Goal: Find specific page/section: Find specific page/section

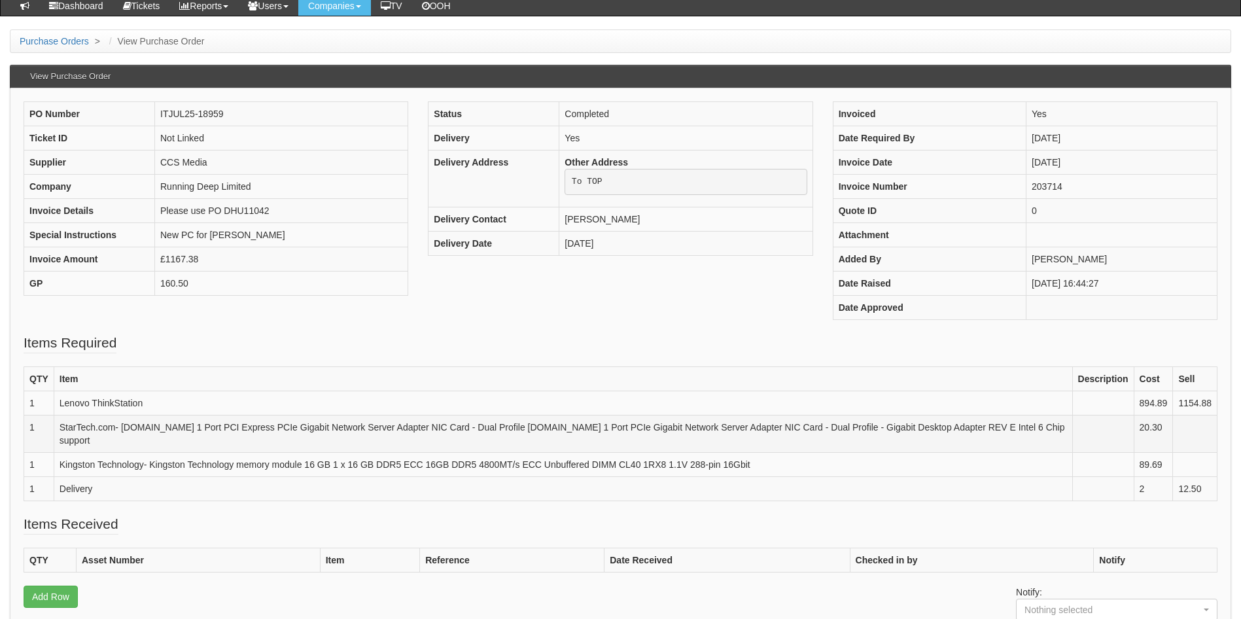
scroll to position [107, 0]
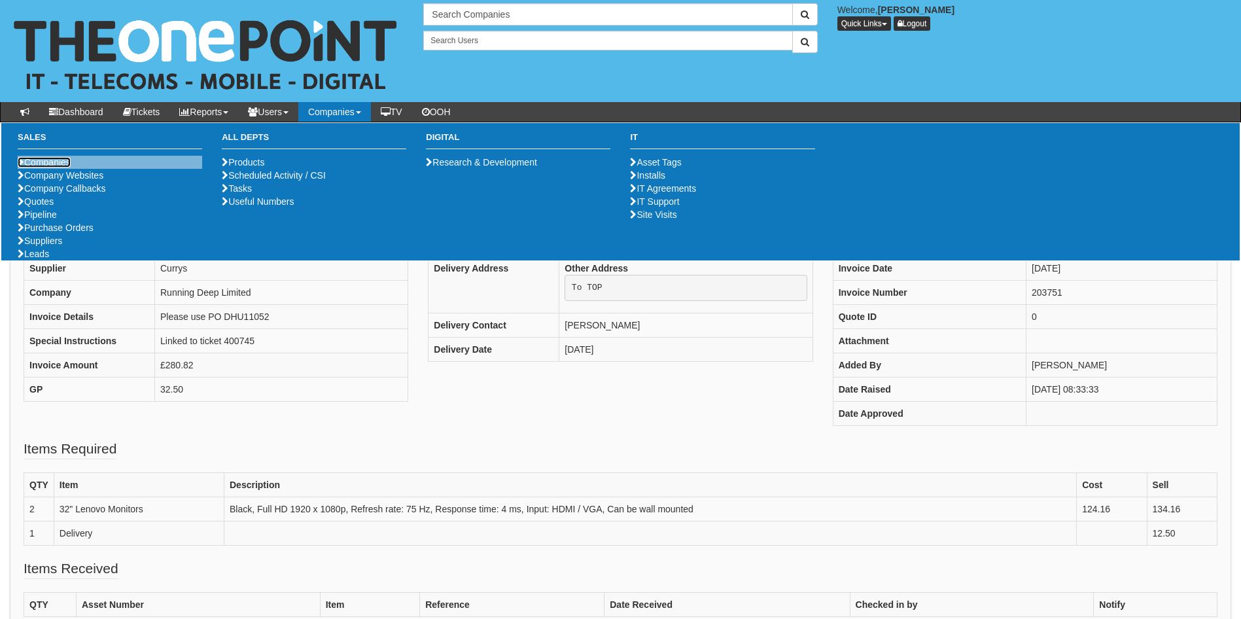
click at [56, 162] on link "Companies" at bounding box center [44, 162] width 53 height 10
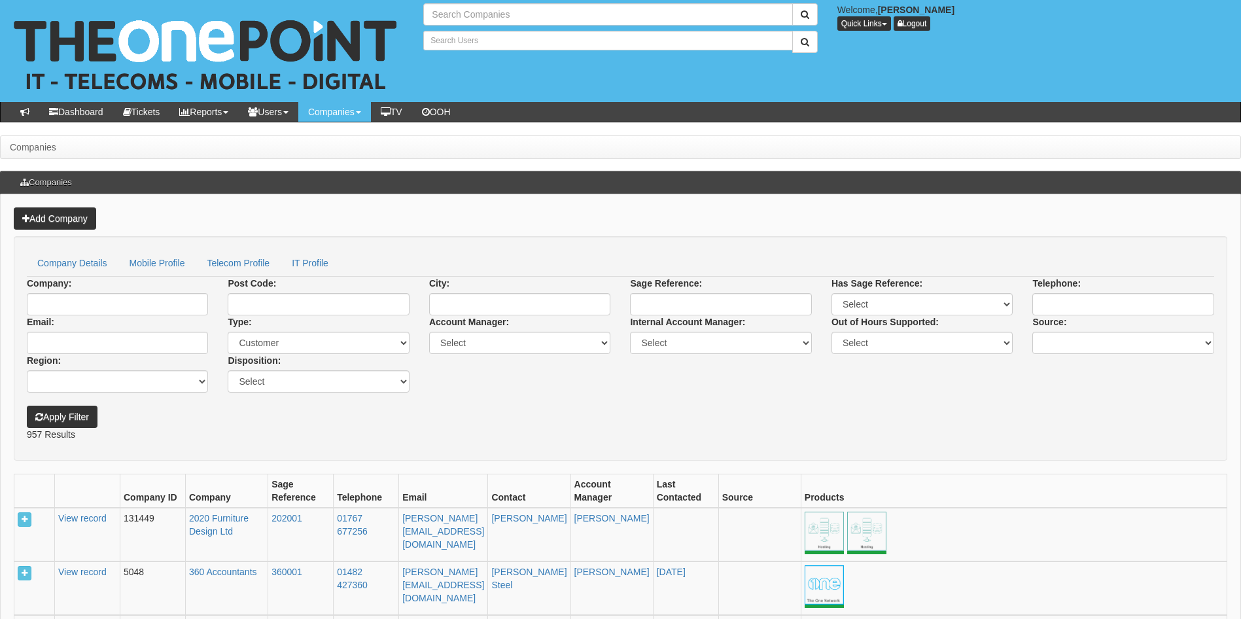
type input "Search Companies"
type input "Search Users"
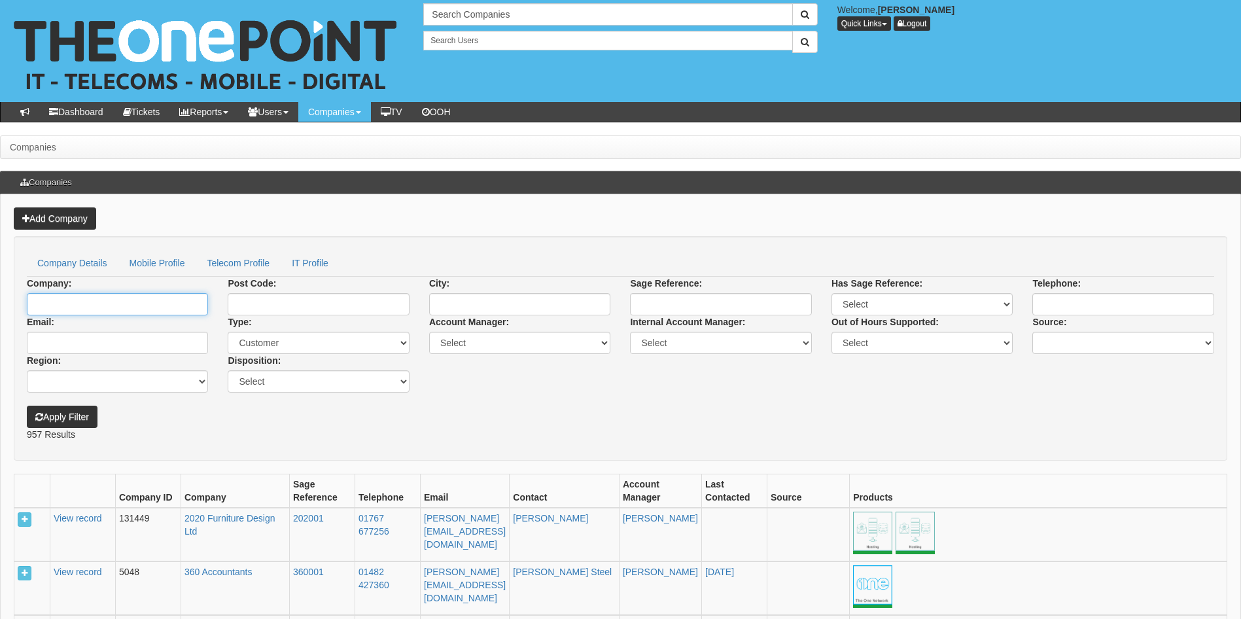
click at [177, 303] on input "Company:" at bounding box center [117, 304] width 181 height 22
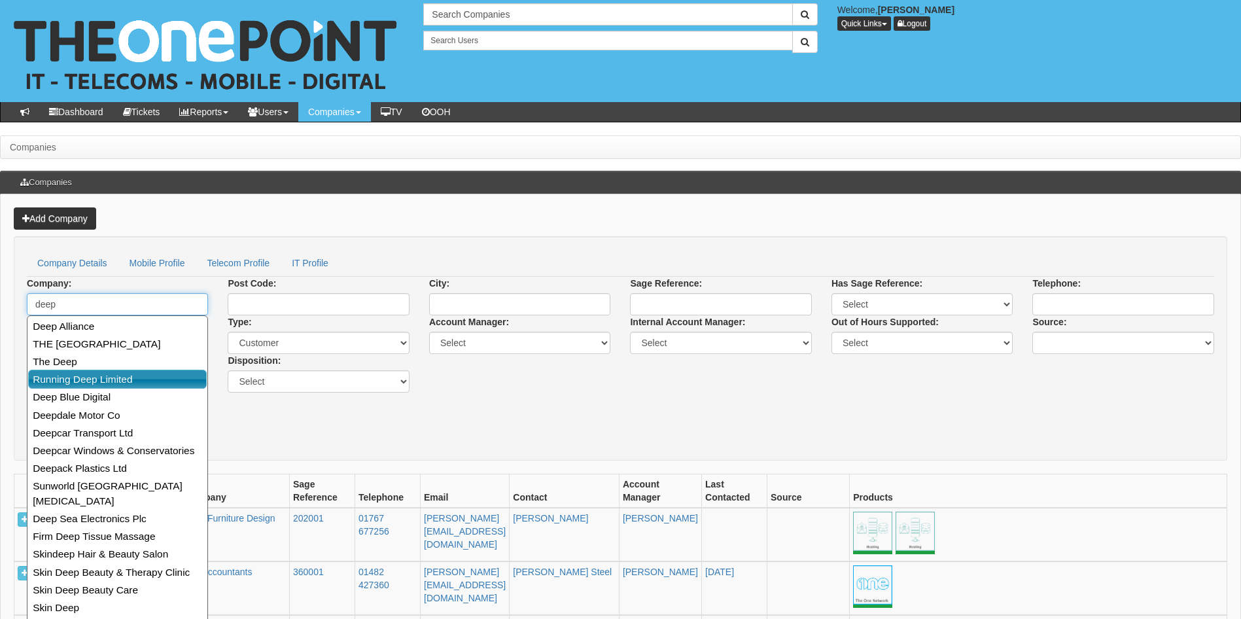
click at [137, 372] on link "Running Deep Limited" at bounding box center [117, 378] width 179 height 19
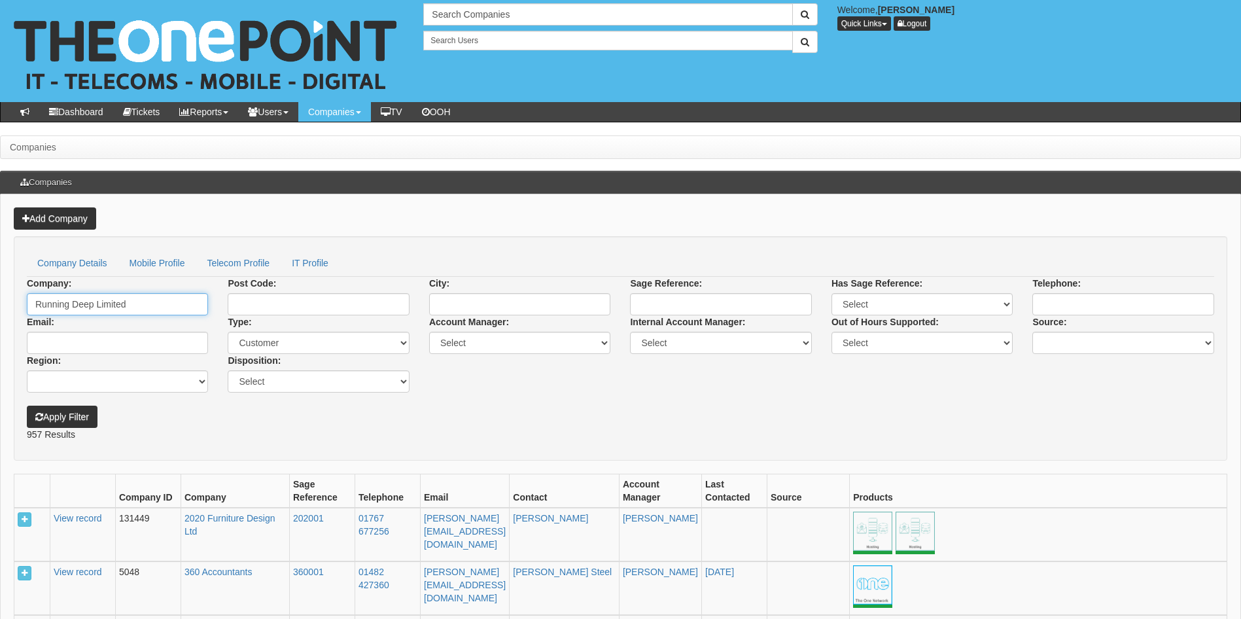
type input "Running Deep Limited"
click at [82, 419] on button "Apply Filter" at bounding box center [62, 416] width 71 height 22
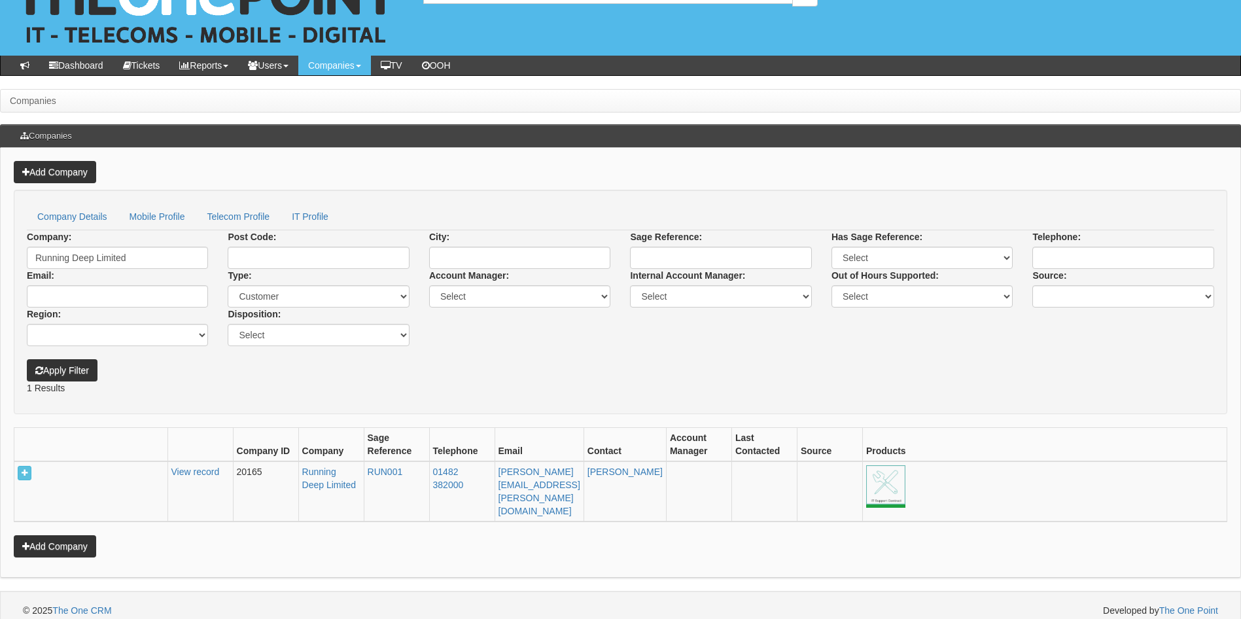
scroll to position [51, 0]
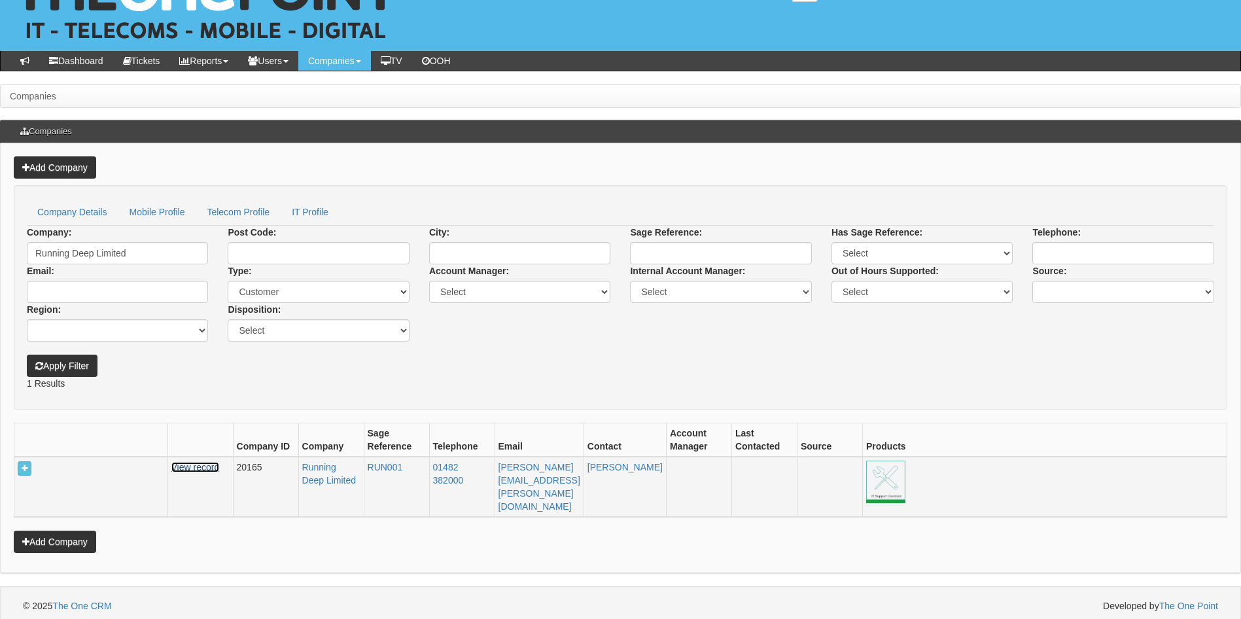
click at [202, 465] on link "View record" at bounding box center [195, 467] width 48 height 10
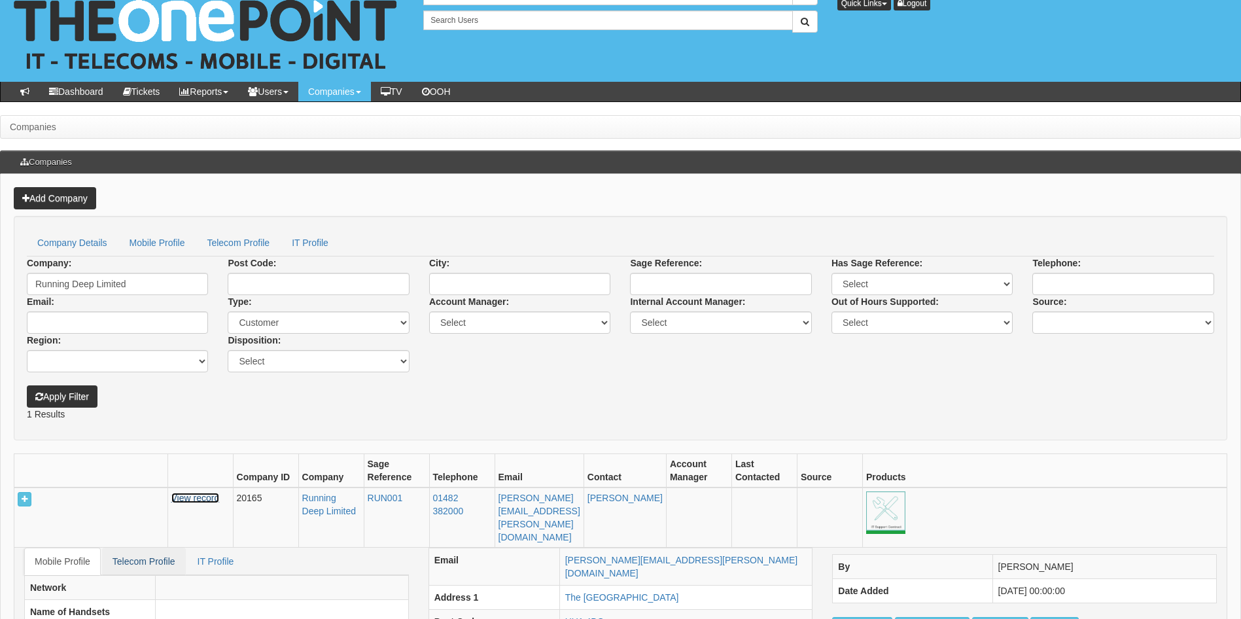
scroll to position [0, 0]
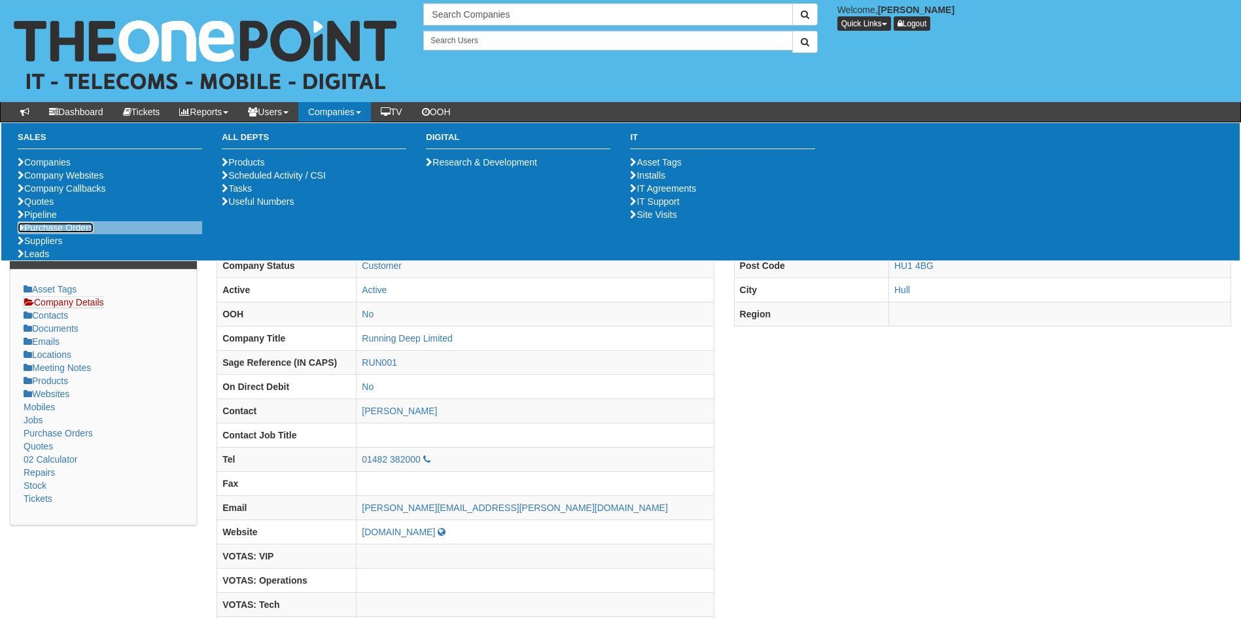
click at [65, 233] on link "Purchase Orders" at bounding box center [56, 227] width 76 height 10
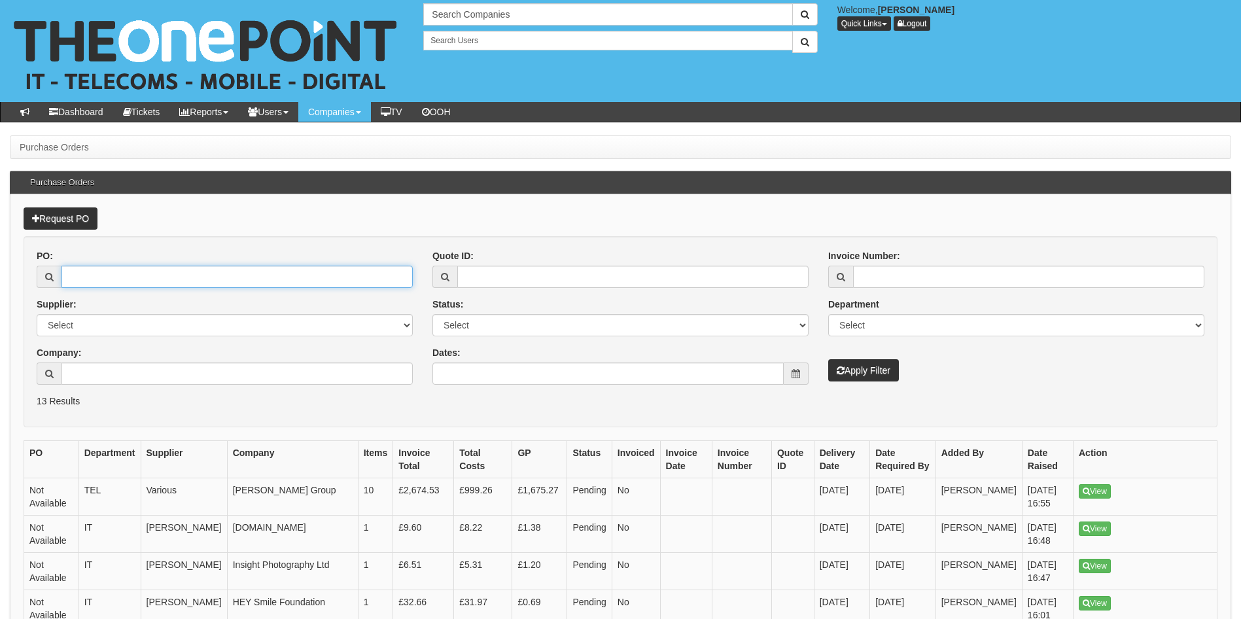
click at [111, 276] on input "PO:" at bounding box center [236, 277] width 351 height 22
click at [236, 371] on input "Company:" at bounding box center [236, 373] width 351 height 22
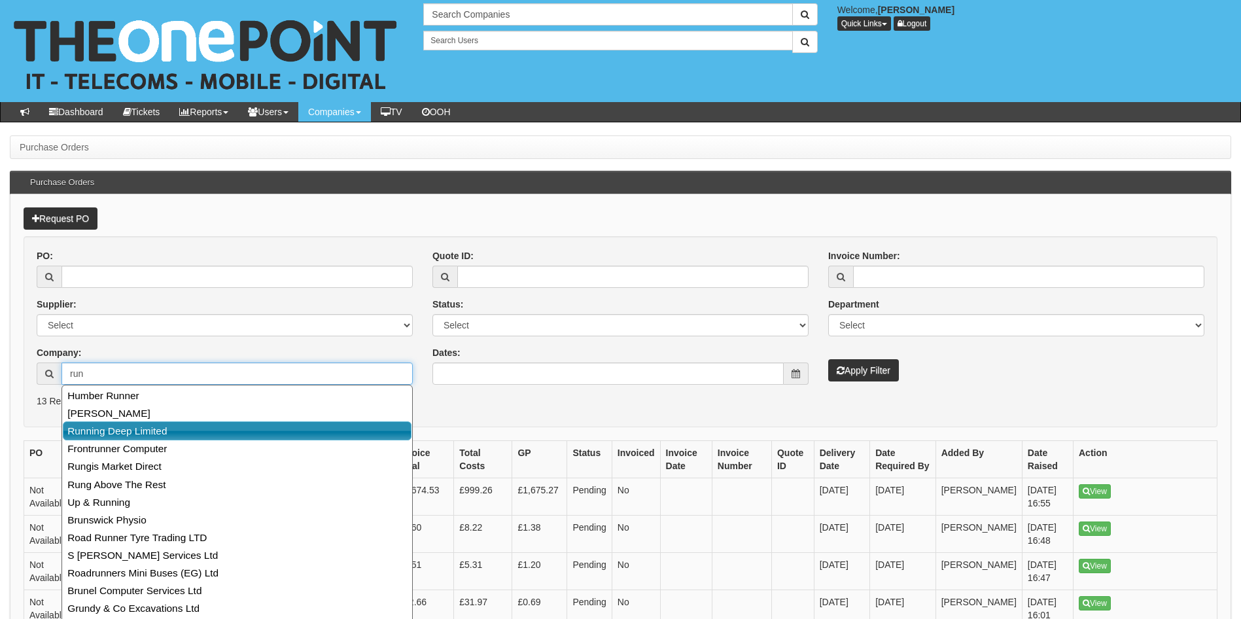
click at [143, 432] on link "Running Deep Limited" at bounding box center [237, 430] width 349 height 19
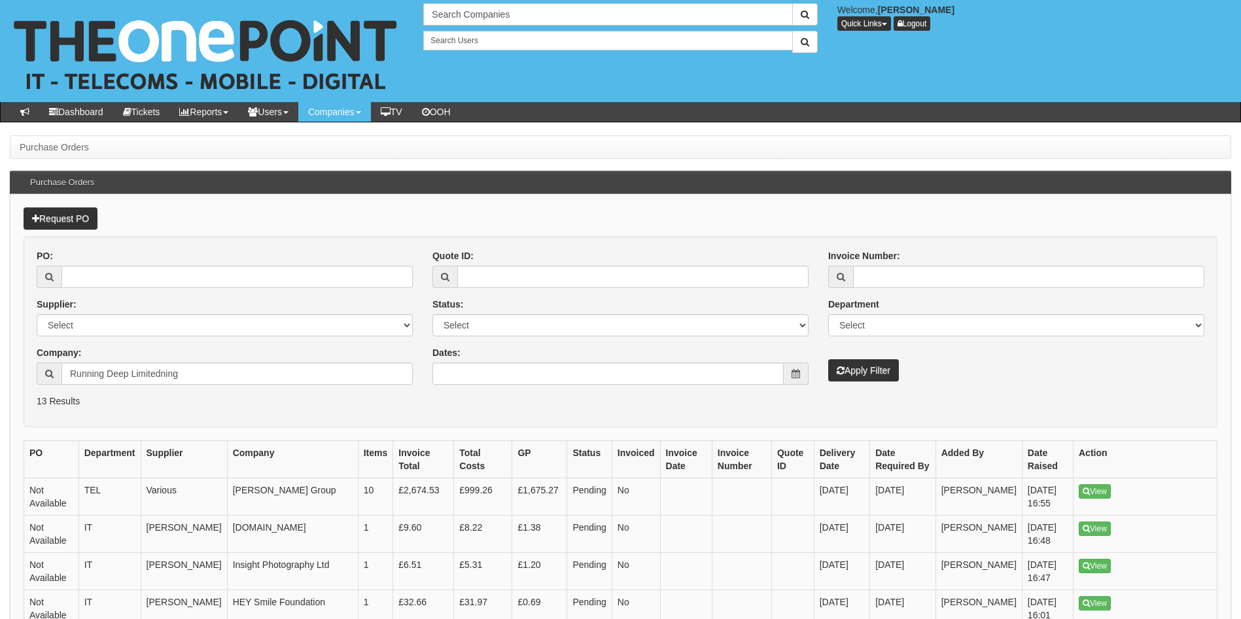
drag, startPoint x: 865, startPoint y: 383, endPoint x: 871, endPoint y: 378, distance: 8.0
click at [865, 383] on div "PO: Supplier: Select 123 REG.co.uk 1Password 3 4Gon AA Jones Electric Ltd Abzor…" at bounding box center [620, 321] width 1187 height 145
click at [286, 363] on input "Running Deep Limitedning" at bounding box center [236, 373] width 351 height 22
click at [278, 371] on input "Running Deep Limitedning" at bounding box center [236, 373] width 351 height 22
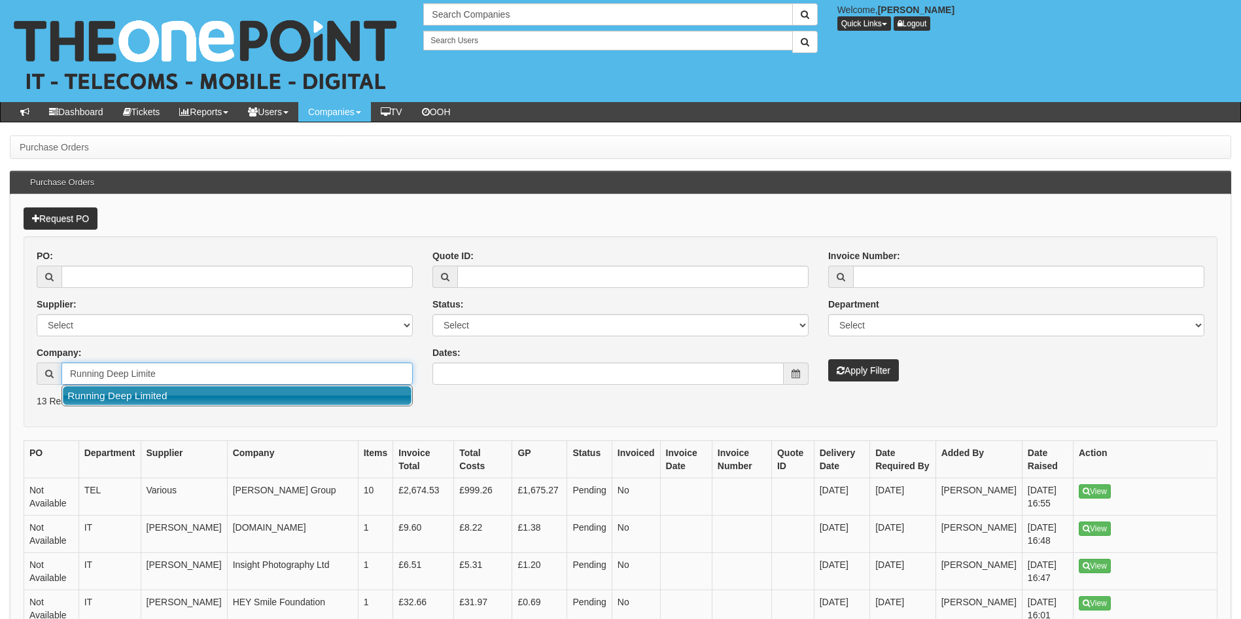
click at [122, 392] on link "Running Deep Limited" at bounding box center [237, 395] width 349 height 19
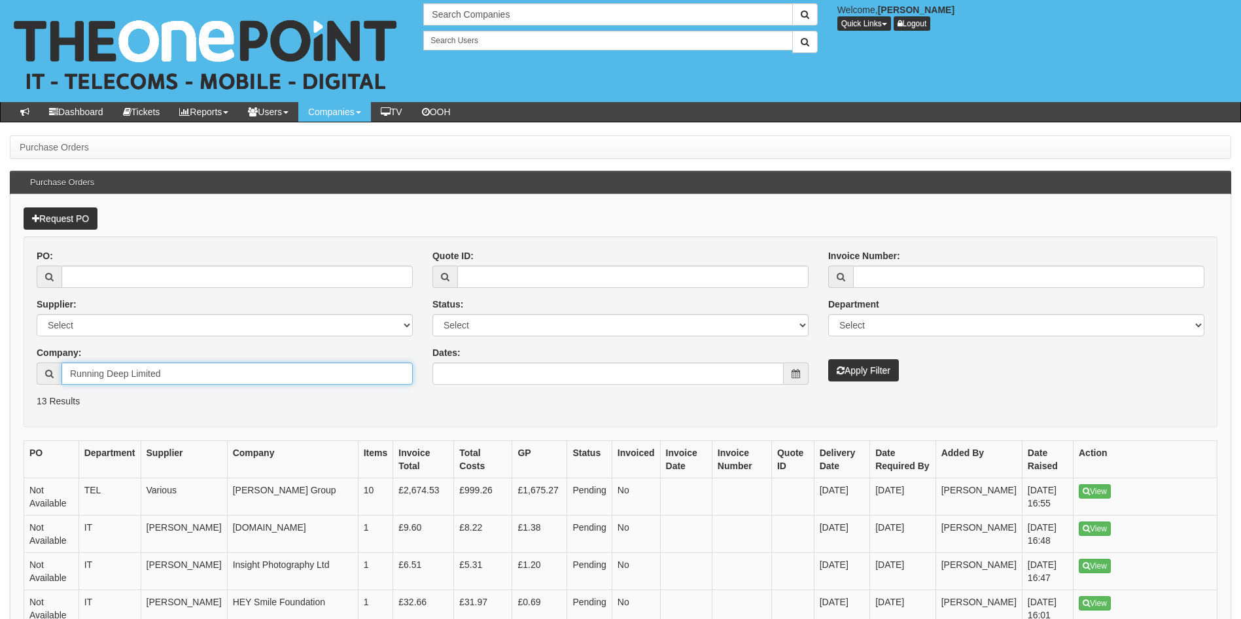
type input "Running Deep Limited"
click at [882, 371] on button "Apply Filter" at bounding box center [863, 370] width 71 height 22
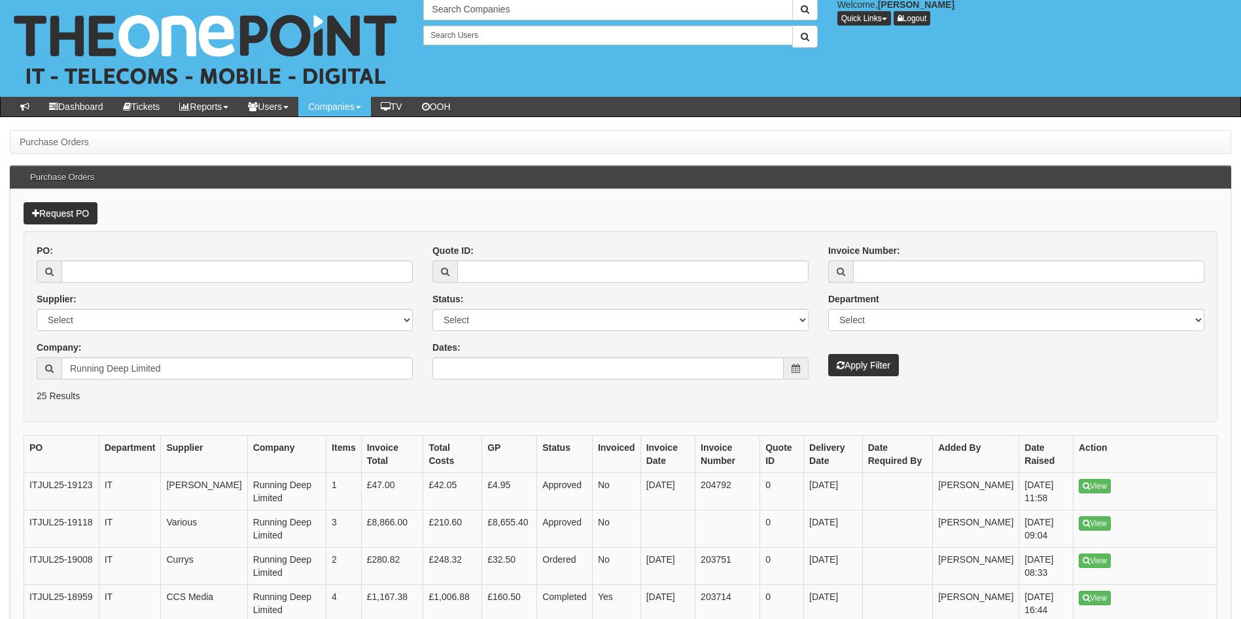
scroll to position [8, 0]
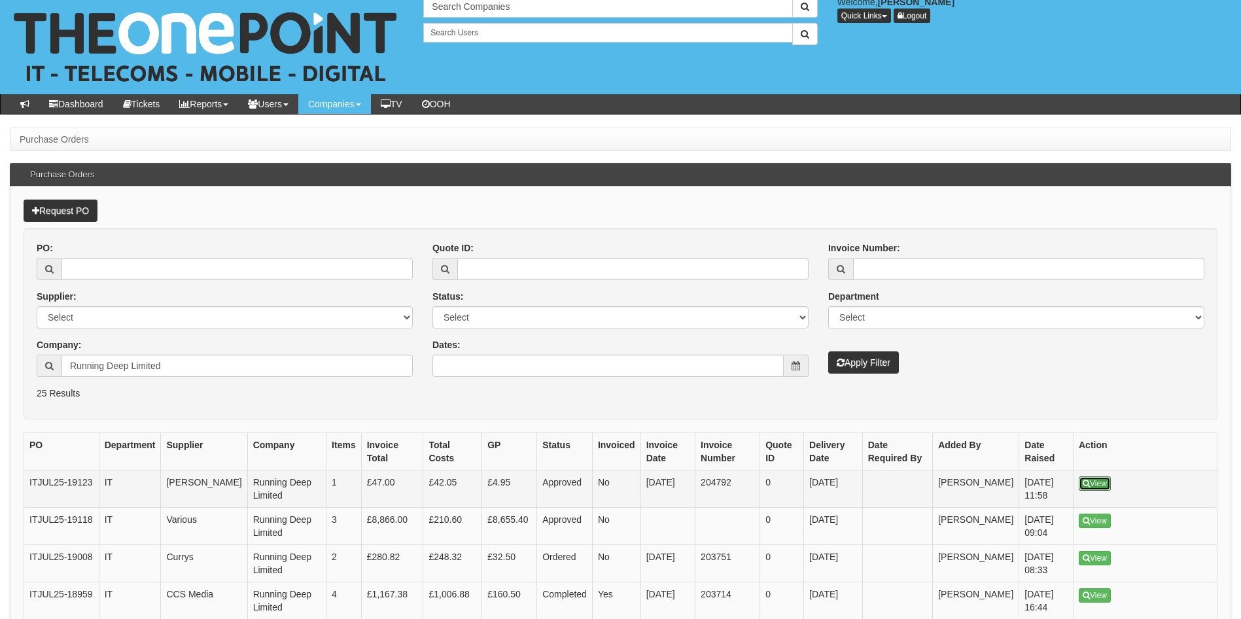
click at [1094, 485] on link "View" at bounding box center [1094, 483] width 32 height 14
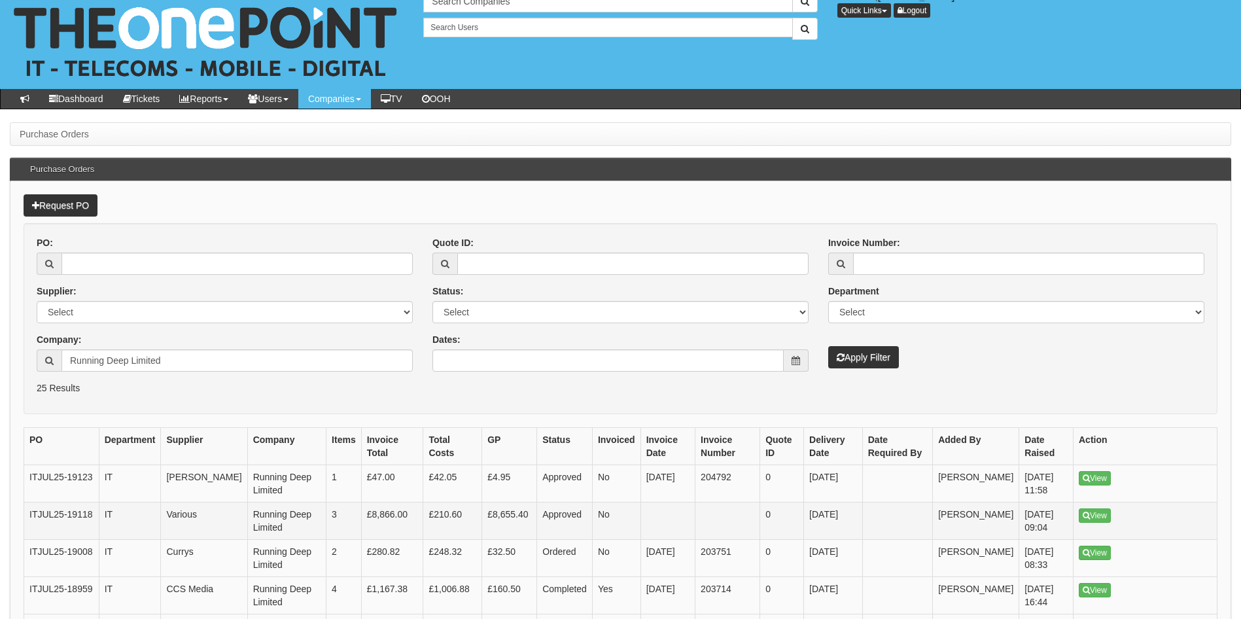
scroll to position [16, 0]
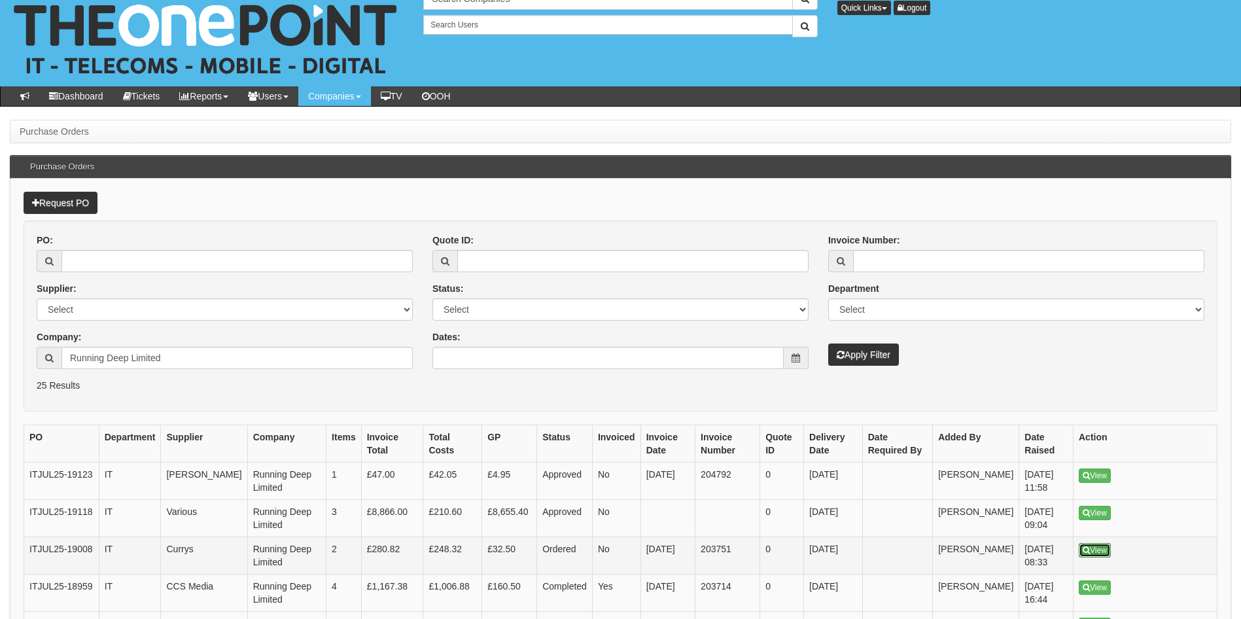
click at [1094, 548] on link "View" at bounding box center [1094, 550] width 32 height 14
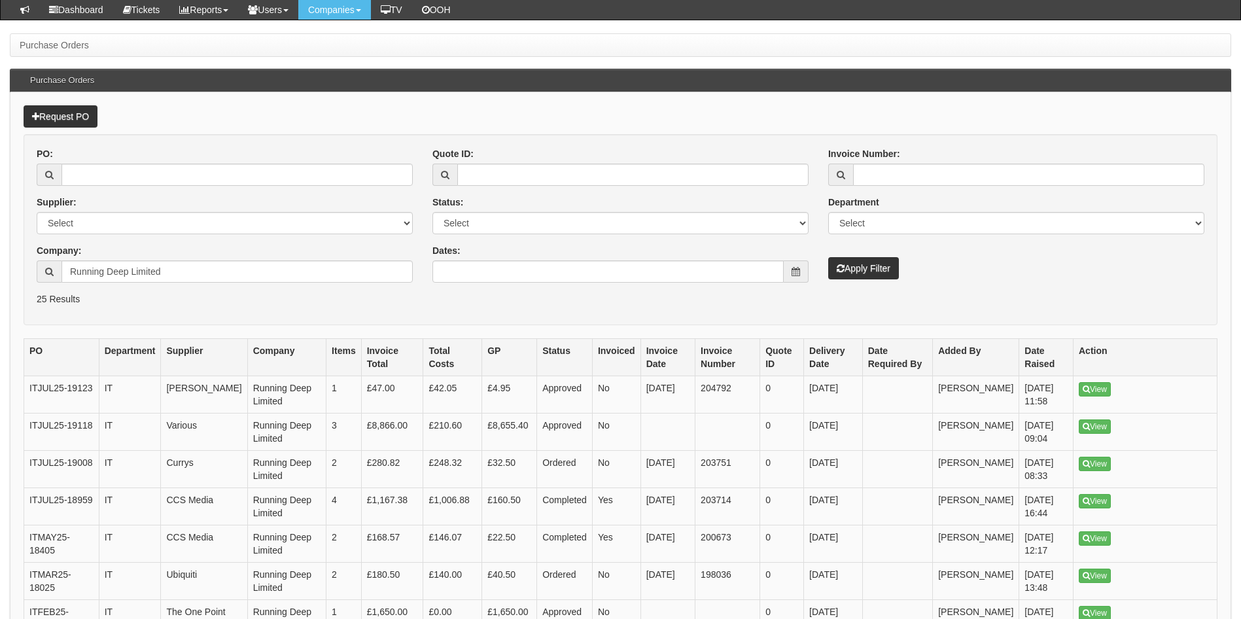
scroll to position [124, 0]
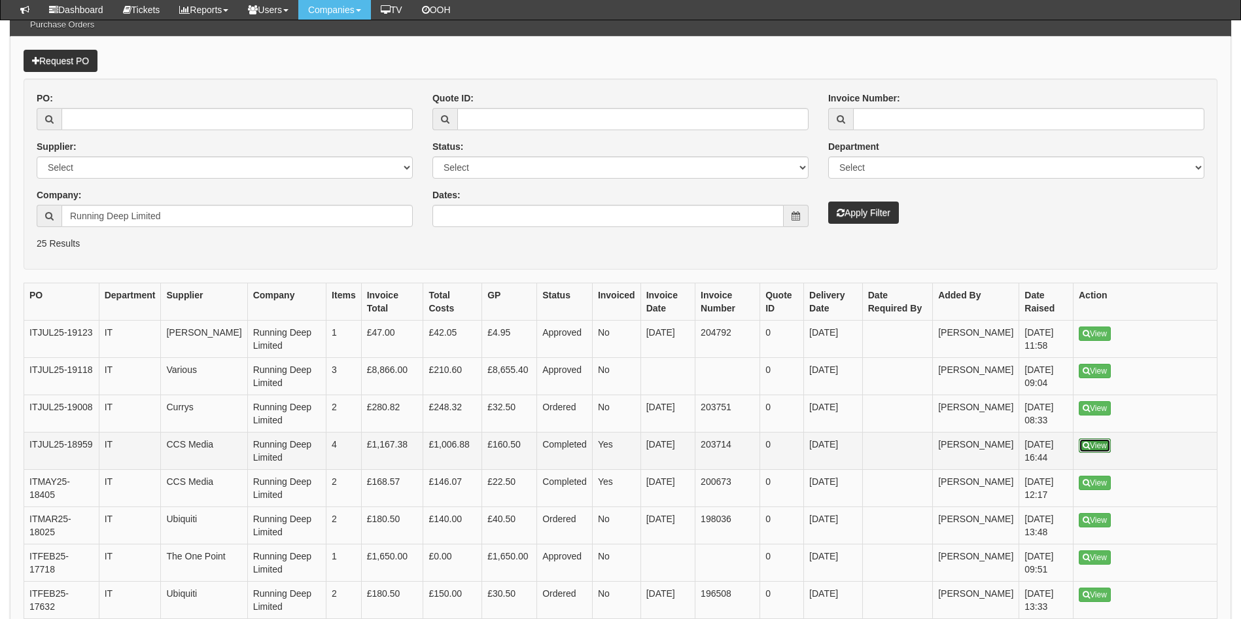
click at [1089, 449] on link "View" at bounding box center [1094, 445] width 32 height 14
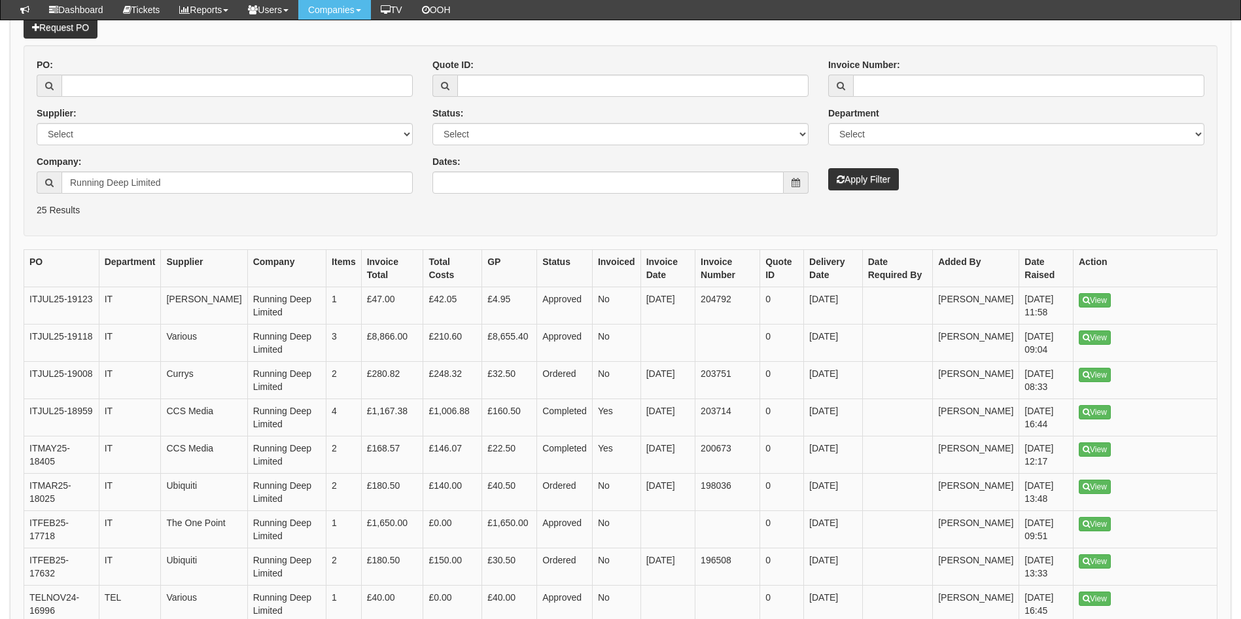
scroll to position [124, 0]
